Goal: Task Accomplishment & Management: Manage account settings

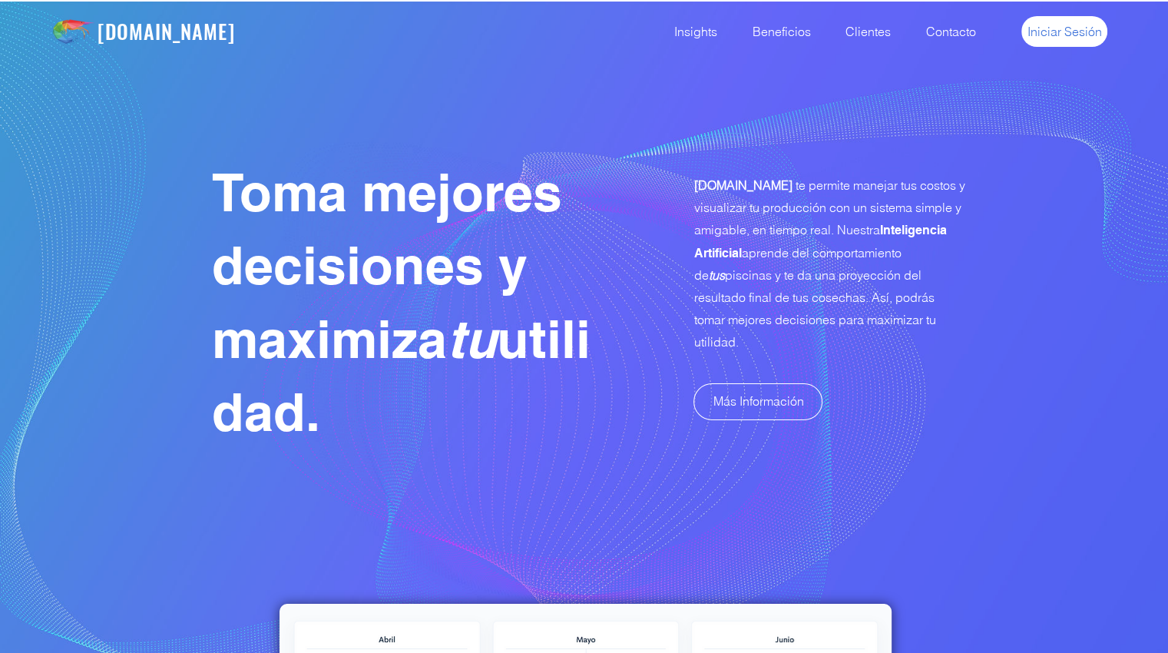
click at [1055, 31] on span "Iniciar Sesión" at bounding box center [1064, 31] width 74 height 17
click at [1069, 32] on span "Iniciar Sesión" at bounding box center [1064, 31] width 74 height 17
click at [1082, 31] on span "Iniciar Sesión" at bounding box center [1064, 31] width 74 height 17
